Goal: Check status: Check status

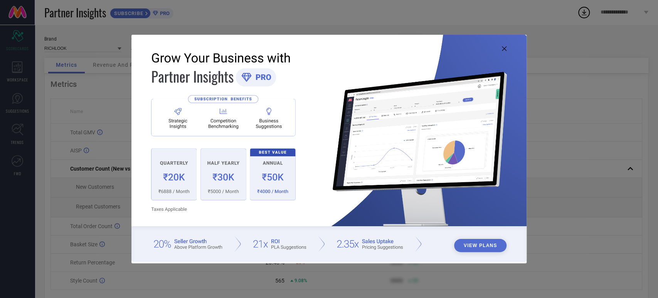
click at [504, 47] on icon at bounding box center [504, 48] width 5 height 5
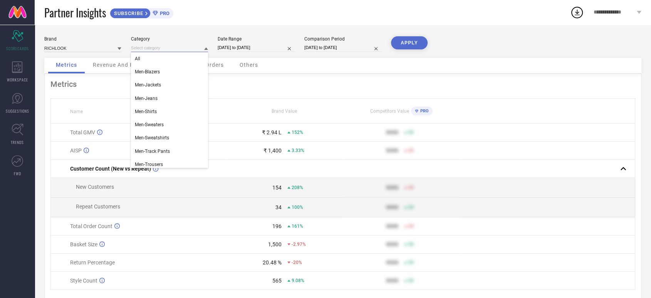
click at [203, 49] on input at bounding box center [169, 48] width 77 height 8
select select "6"
select select "2025"
select select "7"
select select "2025"
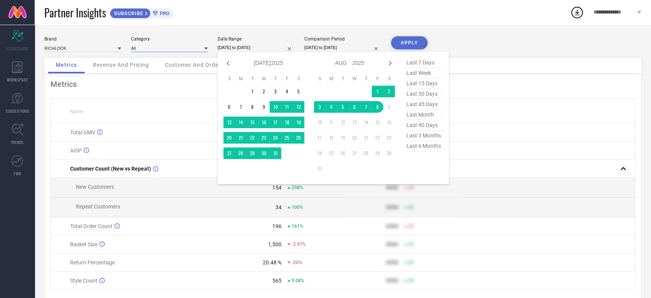
click at [278, 47] on input "[DATE] to [DATE]" at bounding box center [256, 48] width 77 height 8
click at [227, 64] on icon at bounding box center [228, 63] width 3 height 5
select select "5"
select select "2025"
select select "6"
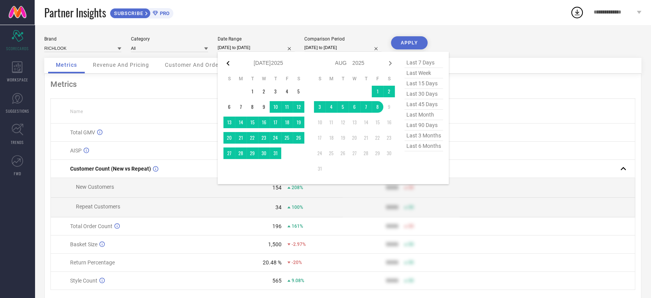
select select "2025"
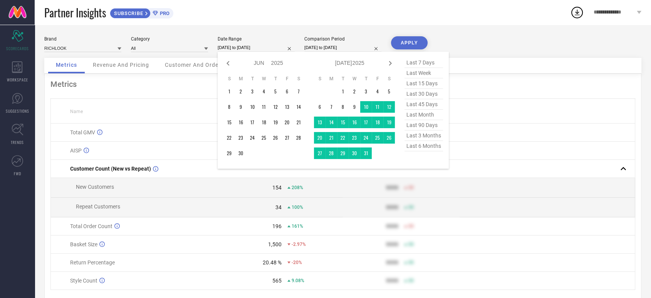
click at [227, 64] on icon at bounding box center [228, 63] width 3 height 5
select select "4"
select select "2025"
select select "5"
select select "2025"
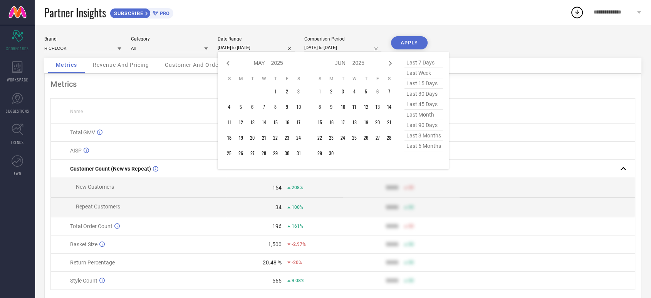
click at [227, 64] on icon at bounding box center [228, 63] width 3 height 5
select select "3"
select select "2025"
select select "4"
select select "2025"
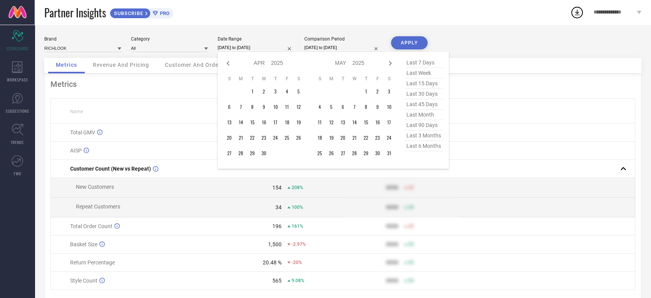
click at [227, 64] on icon at bounding box center [228, 63] width 3 height 5
select select "2"
select select "2025"
select select "3"
select select "2025"
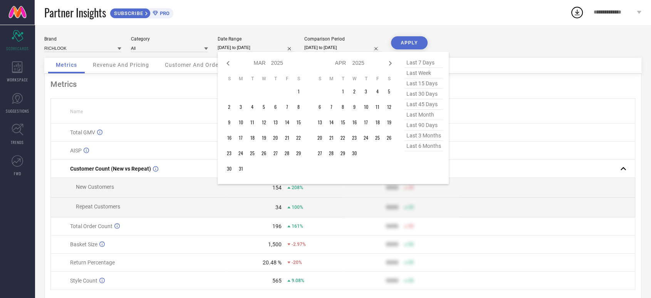
click at [227, 64] on icon at bounding box center [228, 63] width 3 height 5
select select "1"
select select "2025"
select select "2"
select select "2025"
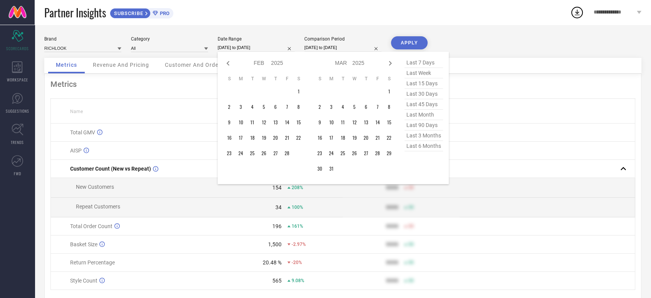
click at [227, 64] on icon at bounding box center [228, 63] width 3 height 5
select select "11"
select select "2024"
select select "2025"
click at [227, 64] on icon at bounding box center [228, 63] width 3 height 5
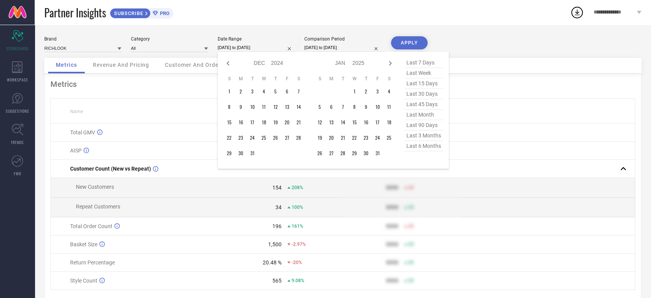
select select "10"
select select "2024"
select select "11"
select select "2024"
click at [227, 64] on icon at bounding box center [228, 63] width 3 height 5
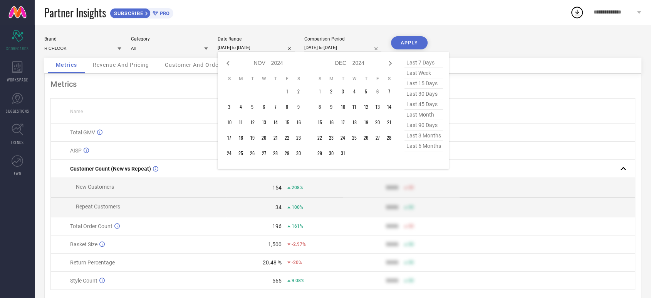
select select "9"
select select "2024"
select select "10"
select select "2024"
click at [227, 64] on icon at bounding box center [228, 63] width 3 height 5
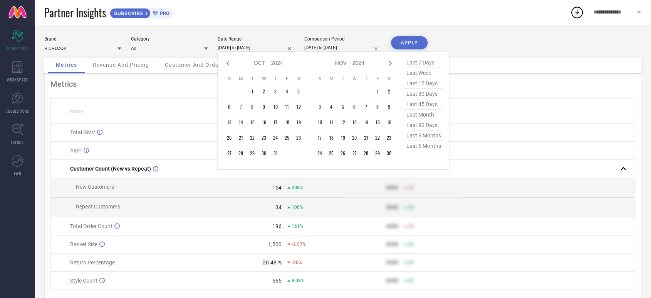
select select "8"
select select "2024"
select select "9"
select select "2024"
click at [227, 64] on icon at bounding box center [228, 63] width 3 height 5
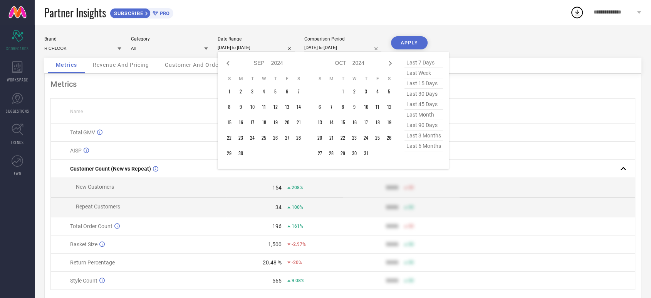
select select "7"
select select "2024"
select select "8"
select select "2024"
click at [227, 64] on icon at bounding box center [228, 63] width 3 height 5
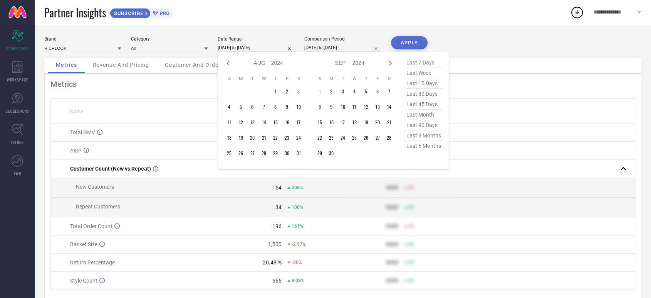
select select "6"
select select "2024"
select select "7"
select select "2024"
click at [227, 64] on icon at bounding box center [228, 63] width 3 height 5
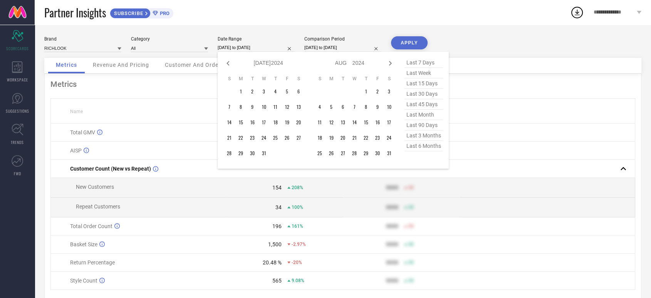
select select "5"
select select "2024"
select select "6"
select select "2024"
click at [227, 64] on icon at bounding box center [228, 63] width 3 height 5
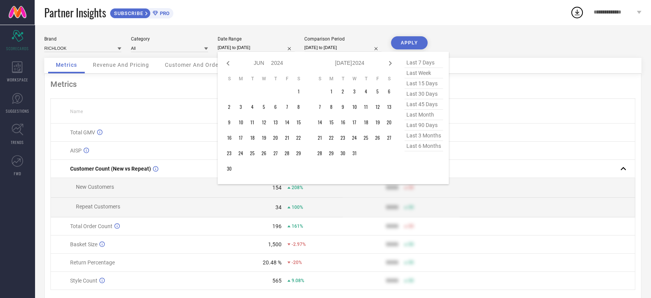
select select "4"
select select "2024"
select select "5"
select select "2024"
click at [227, 64] on icon at bounding box center [228, 63] width 3 height 5
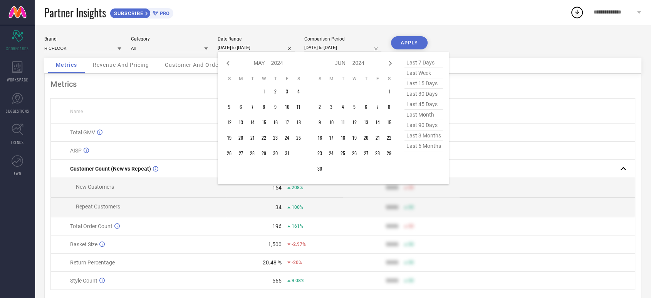
select select "3"
select select "2024"
select select "4"
select select "2024"
type input "After [DATE]"
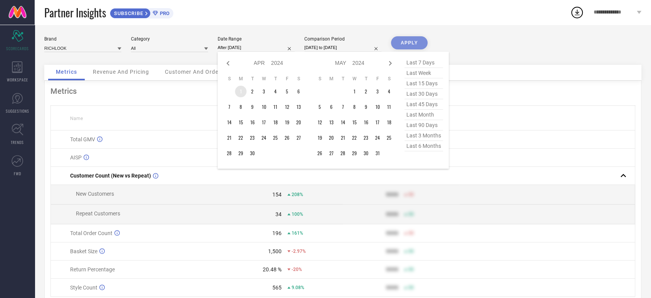
click at [242, 89] on td "1" at bounding box center [241, 92] width 12 height 12
click at [391, 62] on icon at bounding box center [390, 63] width 9 height 9
select select "4"
select select "2024"
select select "5"
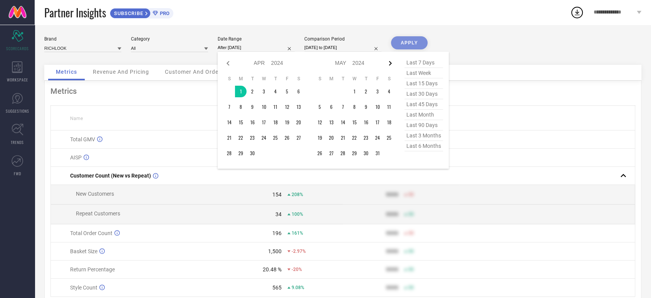
select select "2024"
click at [391, 62] on icon at bounding box center [390, 63] width 9 height 9
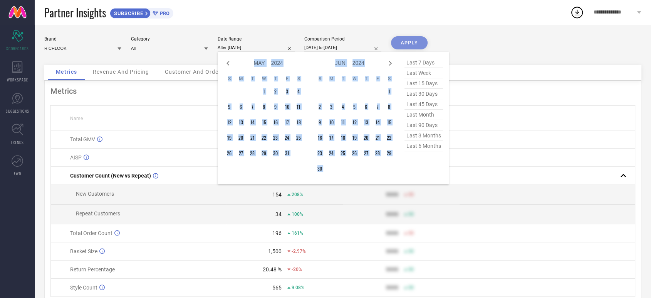
select select "5"
select select "2024"
select select "6"
select select "2024"
click at [391, 62] on icon at bounding box center [390, 63] width 9 height 9
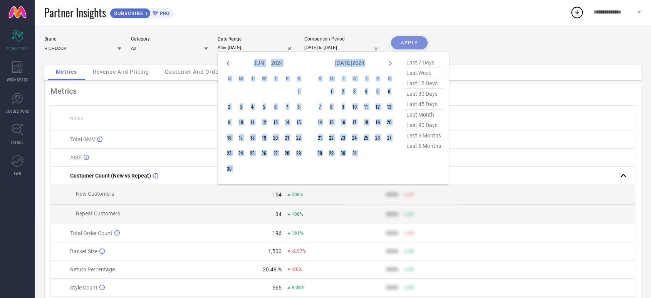
select select "7"
select select "2024"
select select "8"
select select "2024"
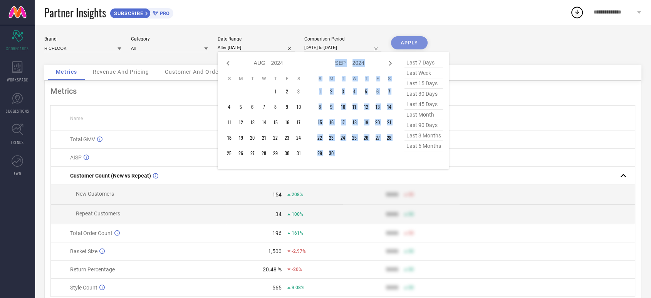
click at [391, 62] on icon at bounding box center [390, 63] width 9 height 9
select select "8"
select select "2024"
select select "9"
select select "2024"
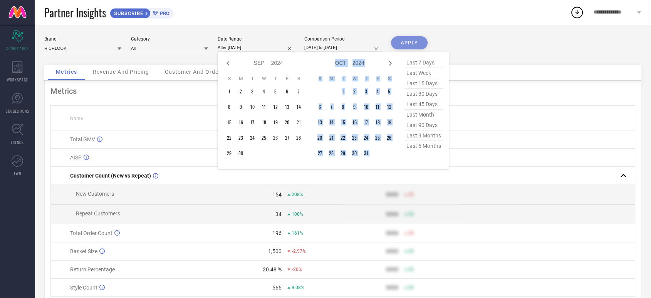
click at [391, 62] on icon at bounding box center [390, 63] width 9 height 9
select select "9"
select select "2024"
select select "10"
select select "2024"
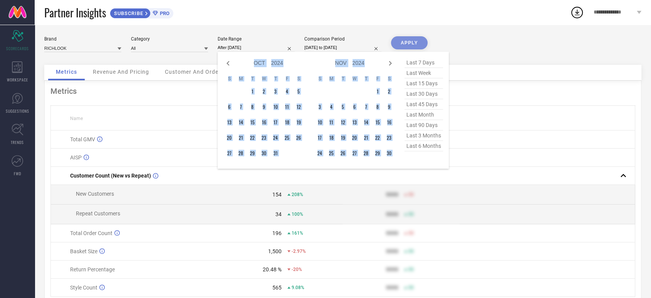
click at [391, 62] on icon at bounding box center [390, 63] width 9 height 9
select select "10"
select select "2024"
select select "11"
select select "2024"
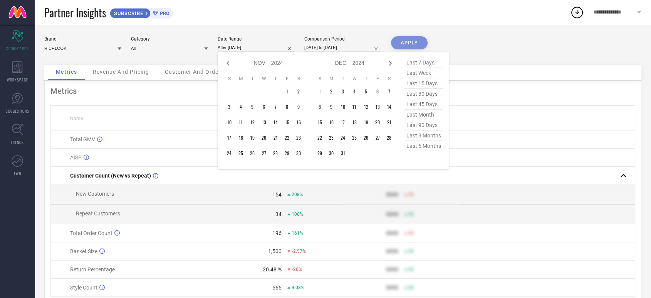
click at [391, 62] on icon at bounding box center [390, 63] width 9 height 9
select select "11"
select select "2024"
select select "2025"
click at [391, 62] on icon at bounding box center [390, 63] width 9 height 9
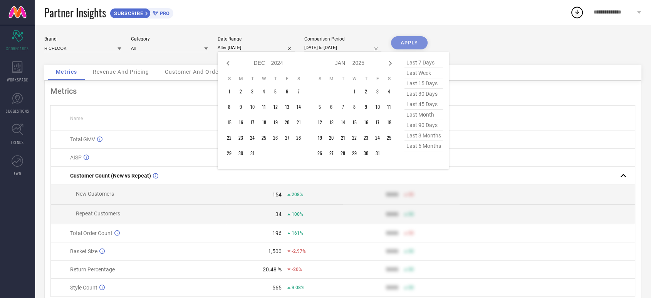
select select "2025"
select select "1"
select select "2025"
click at [391, 62] on icon at bounding box center [390, 63] width 9 height 9
select select "1"
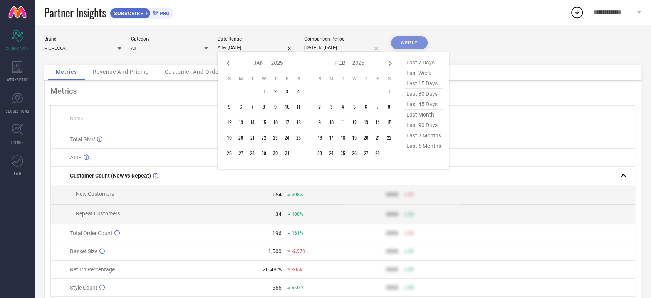
select select "2025"
select select "2"
select select "2025"
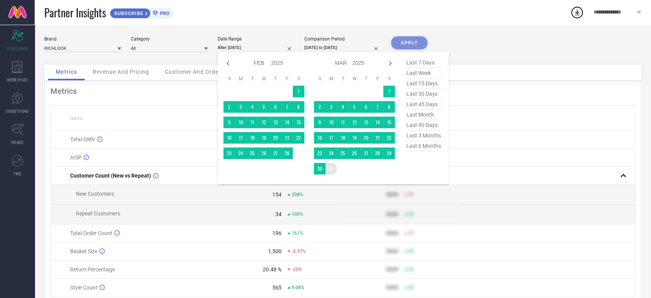
type input "[DATE] to [DATE]"
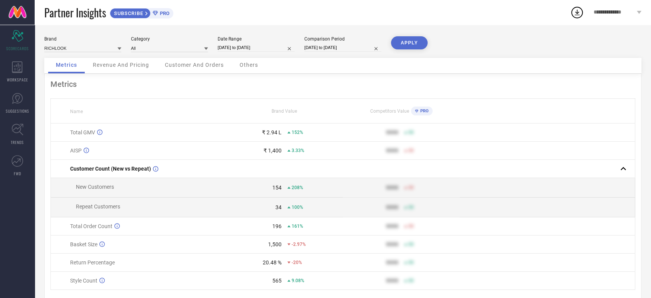
select select "6"
select select "2024"
select select "7"
select select "2024"
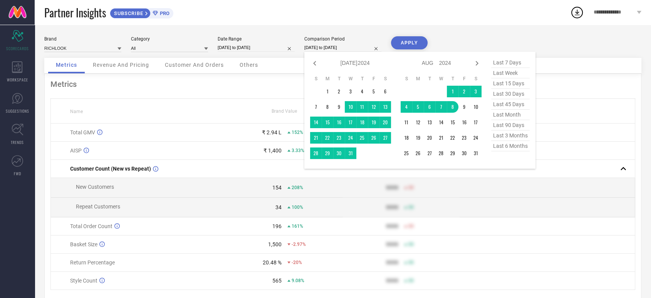
click at [363, 47] on input "[DATE] to [DATE]" at bounding box center [342, 48] width 77 height 8
click at [314, 62] on icon at bounding box center [314, 63] width 3 height 5
select select "5"
select select "2024"
select select "6"
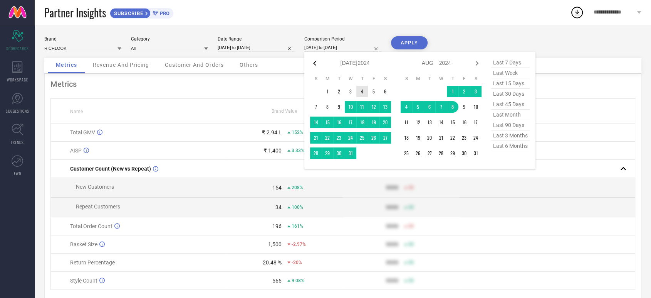
select select "2024"
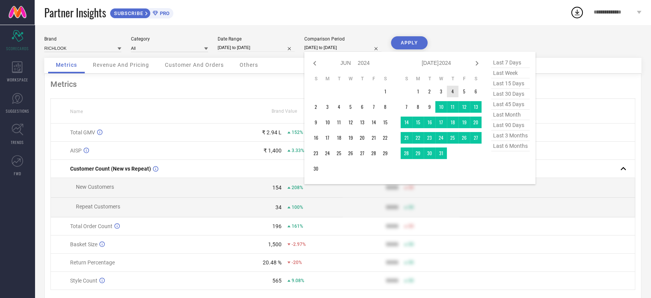
click at [314, 62] on icon at bounding box center [314, 63] width 3 height 5
select select "4"
select select "2024"
select select "5"
select select "2024"
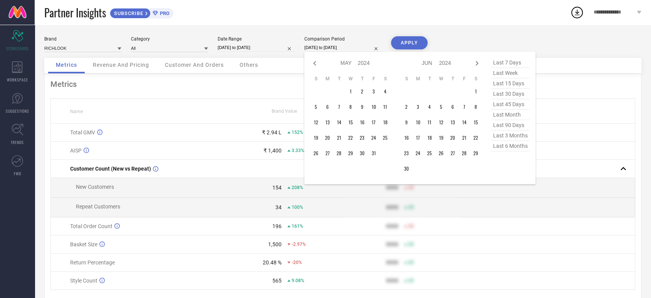
click at [314, 62] on icon at bounding box center [314, 63] width 3 height 5
select select "3"
select select "2024"
select select "4"
select select "2024"
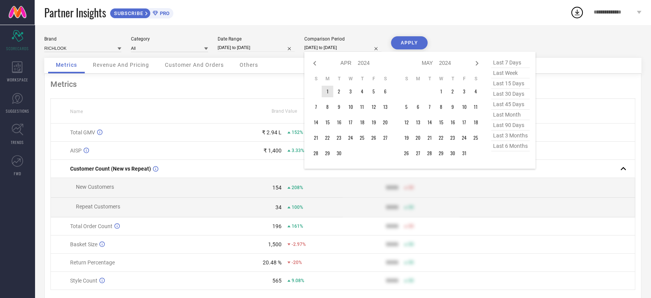
type input "After [DATE]"
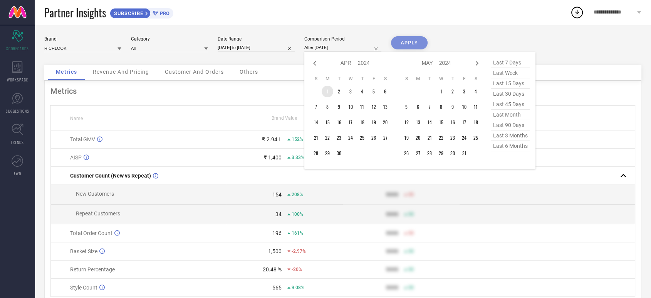
click at [329, 91] on td "1" at bounding box center [328, 92] width 12 height 12
click at [478, 63] on icon at bounding box center [476, 63] width 9 height 9
select select "4"
select select "2024"
select select "5"
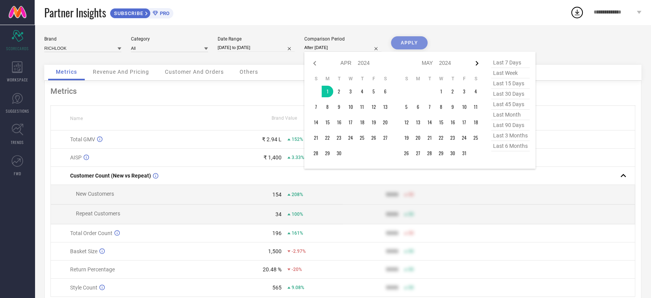
select select "2024"
click at [478, 63] on icon at bounding box center [476, 63] width 9 height 9
select select "5"
select select "2024"
select select "6"
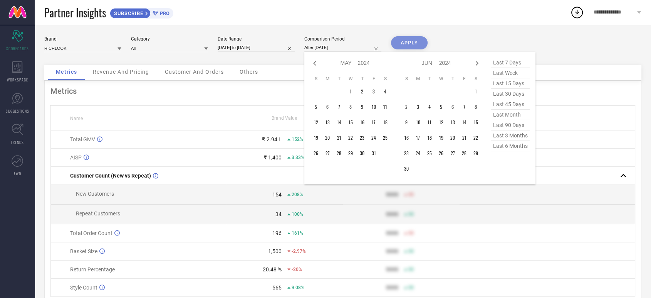
select select "2024"
click at [478, 63] on icon at bounding box center [476, 63] width 9 height 9
select select "6"
select select "2024"
select select "7"
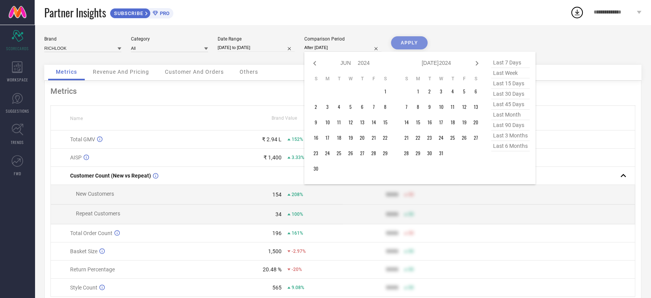
select select "2024"
click at [314, 63] on icon at bounding box center [314, 63] width 3 height 5
select select "5"
select select "2024"
select select "6"
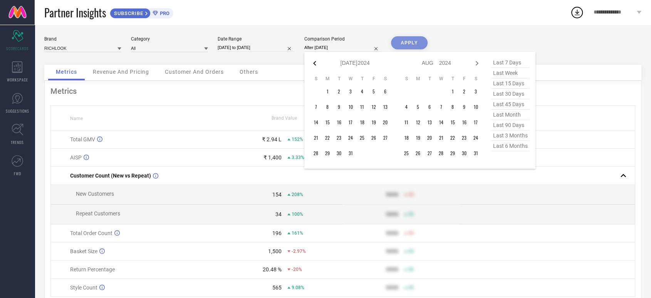
select select "2024"
click at [314, 63] on icon at bounding box center [314, 63] width 3 height 5
select select "4"
select select "2024"
select select "5"
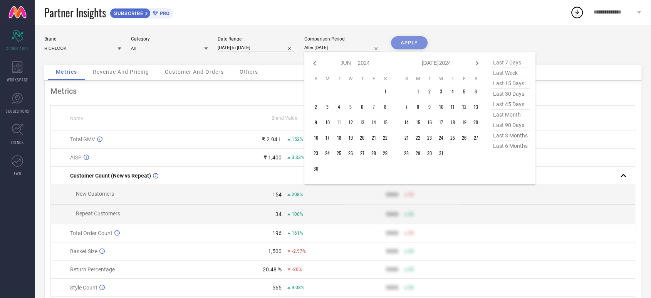
select select "2024"
click at [314, 63] on icon at bounding box center [314, 63] width 3 height 5
select select "1"
select select "2024"
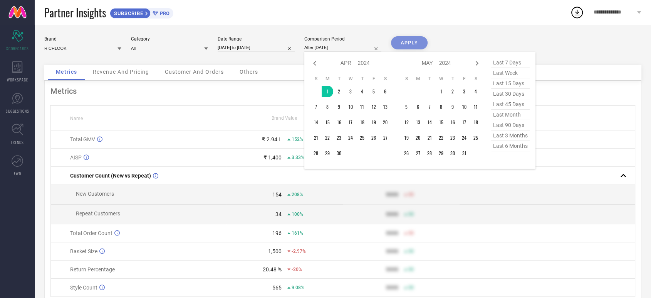
select select "2"
select select "2024"
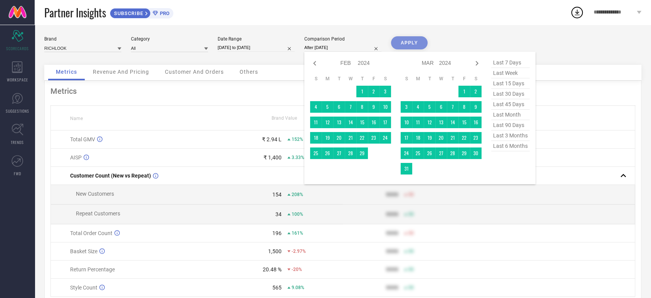
click at [363, 61] on select "2014 2015 2016 2017 2018 2019 2020 2021 2022 2023 2024 2025 2026 2027 2028 2029…" at bounding box center [364, 62] width 12 height 11
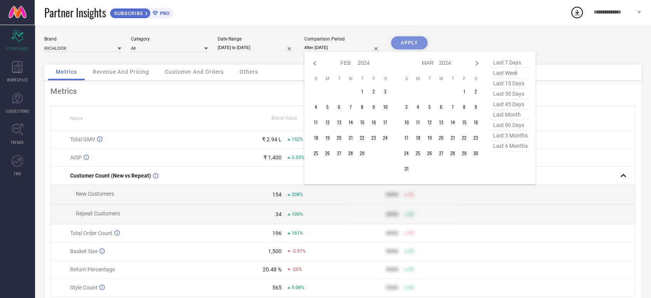
select select "1"
select select "2025"
select select "2"
select select "2025"
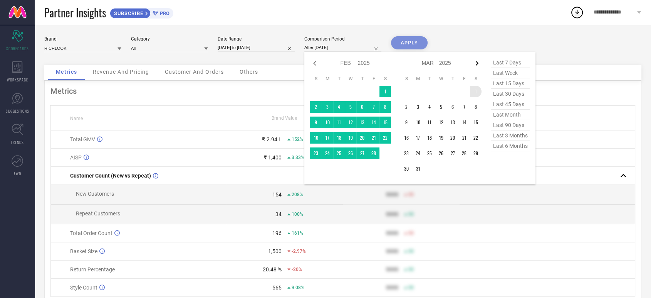
click at [478, 61] on icon at bounding box center [476, 63] width 9 height 9
select select "2"
select select "2025"
select select "3"
select select "2025"
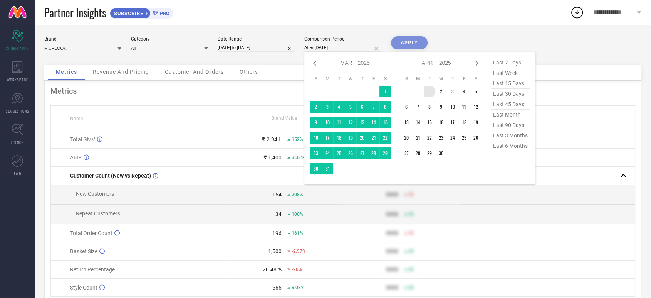
type input "[DATE] to [DATE]"
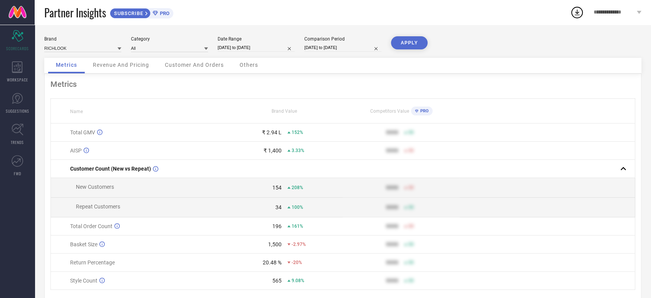
select select "3"
select select "2024"
select select "4"
select select "2024"
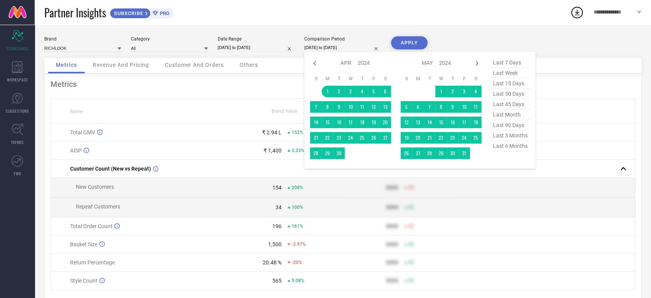
click at [361, 49] on input "[DATE] to [DATE]" at bounding box center [342, 48] width 77 height 8
click at [358, 64] on select "2014 2015 2016 2017 2018 2019 2020 2021 2022 2023 2024 2025 2026 2027 2028 2029…" at bounding box center [364, 62] width 12 height 11
select select "3"
select select "2025"
select select "4"
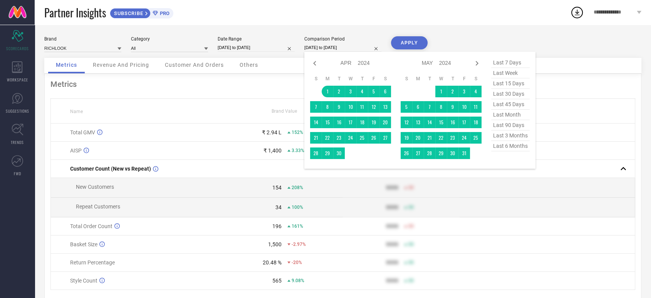
select select "2025"
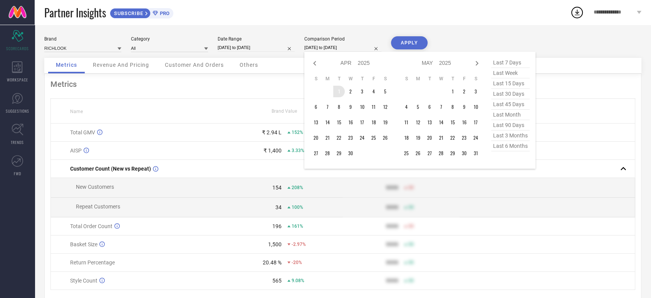
type input "After [DATE]"
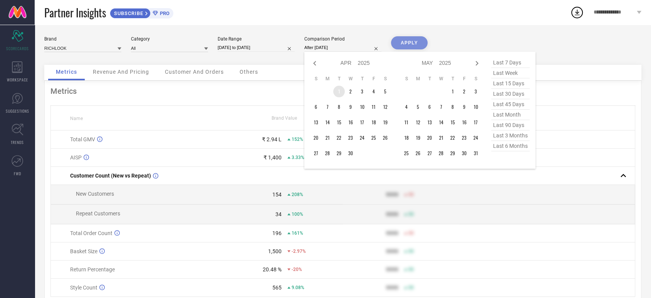
click at [339, 89] on td "1" at bounding box center [339, 92] width 12 height 12
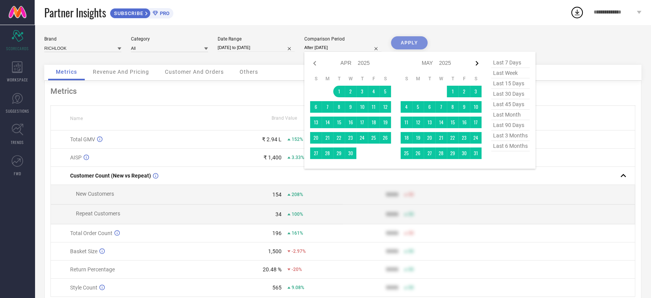
click at [477, 61] on icon at bounding box center [476, 63] width 9 height 9
select select "4"
select select "2025"
select select "5"
select select "2025"
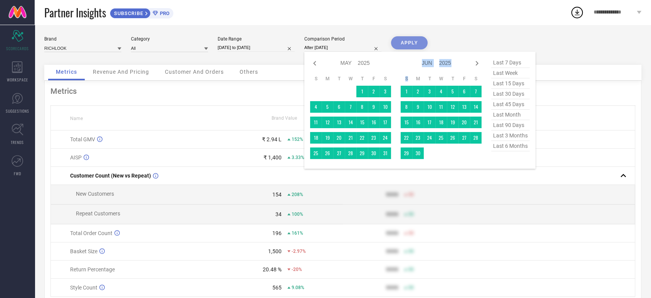
click at [477, 61] on icon at bounding box center [476, 63] width 9 height 9
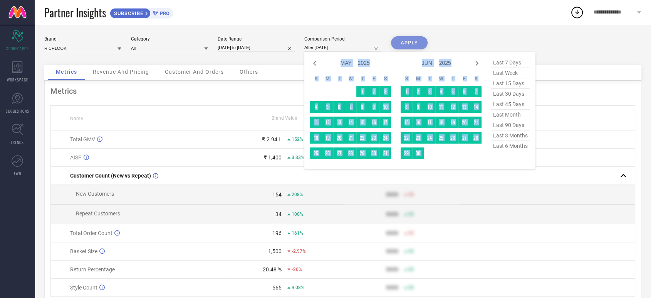
select select "5"
select select "2025"
select select "6"
select select "2025"
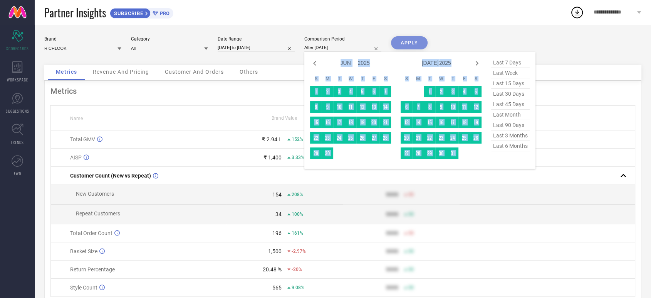
click at [477, 61] on icon at bounding box center [476, 63] width 9 height 9
select select "6"
select select "2025"
select select "7"
select select "2025"
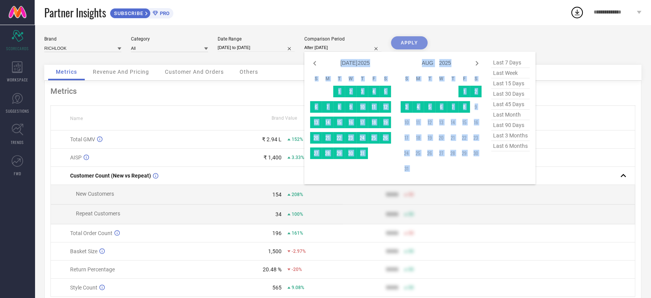
click at [477, 61] on icon at bounding box center [476, 63] width 9 height 9
select select "7"
select select "2025"
select select "8"
select select "2025"
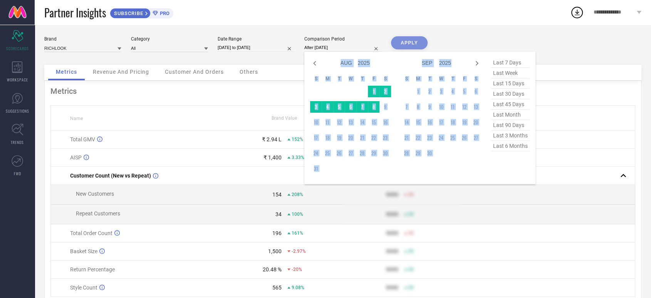
click at [477, 61] on icon at bounding box center [476, 63] width 9 height 9
select select "8"
select select "2025"
select select "9"
select select "2025"
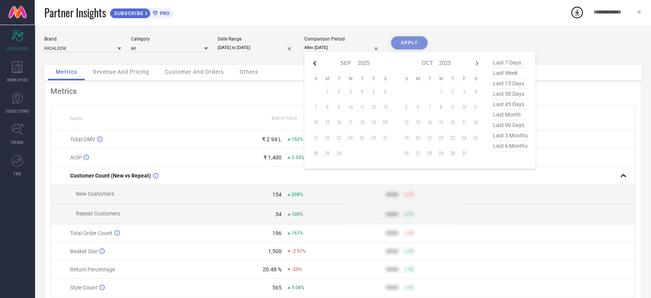
click at [314, 62] on icon at bounding box center [314, 63] width 3 height 5
select select "7"
select select "2025"
select select "8"
select select "2025"
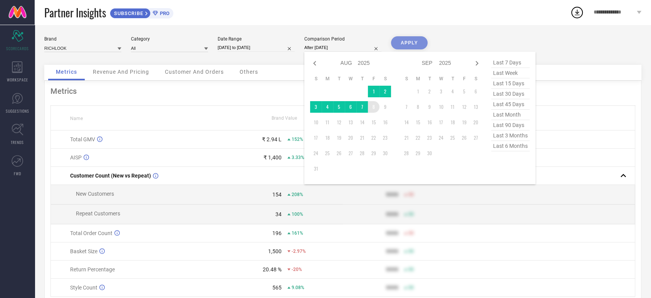
type input "[DATE] to [DATE]"
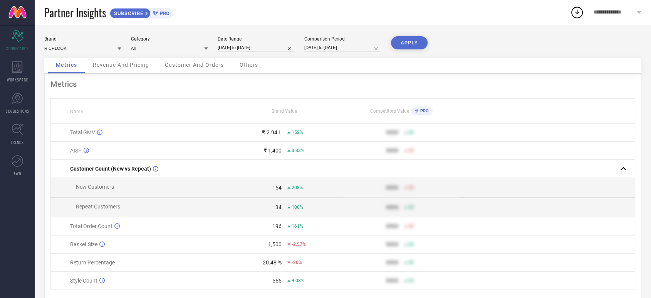
click at [406, 38] on button "APPLY" at bounding box center [409, 42] width 37 height 13
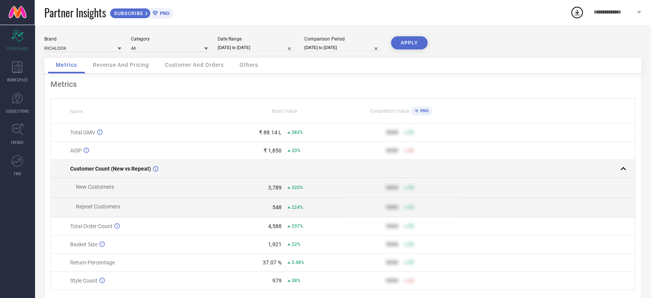
scroll to position [26, 0]
